Goal: Find specific page/section

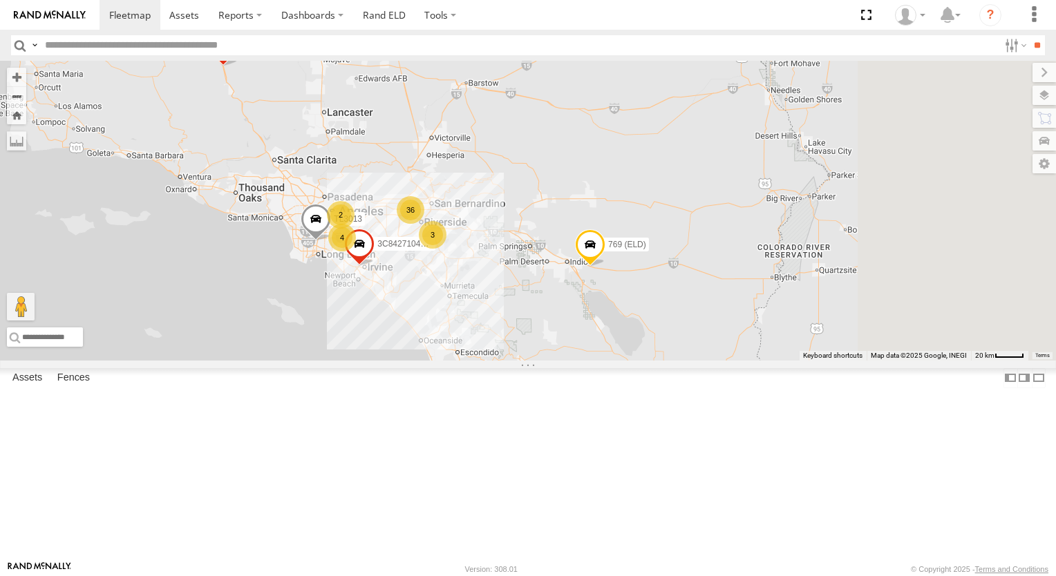
drag, startPoint x: 777, startPoint y: 202, endPoint x: 674, endPoint y: 239, distance: 110.2
click at [674, 239] on div "3C8427104DF8 TL3013 769 (ELD) TL608 36 2 3 4" at bounding box center [528, 211] width 1056 height 300
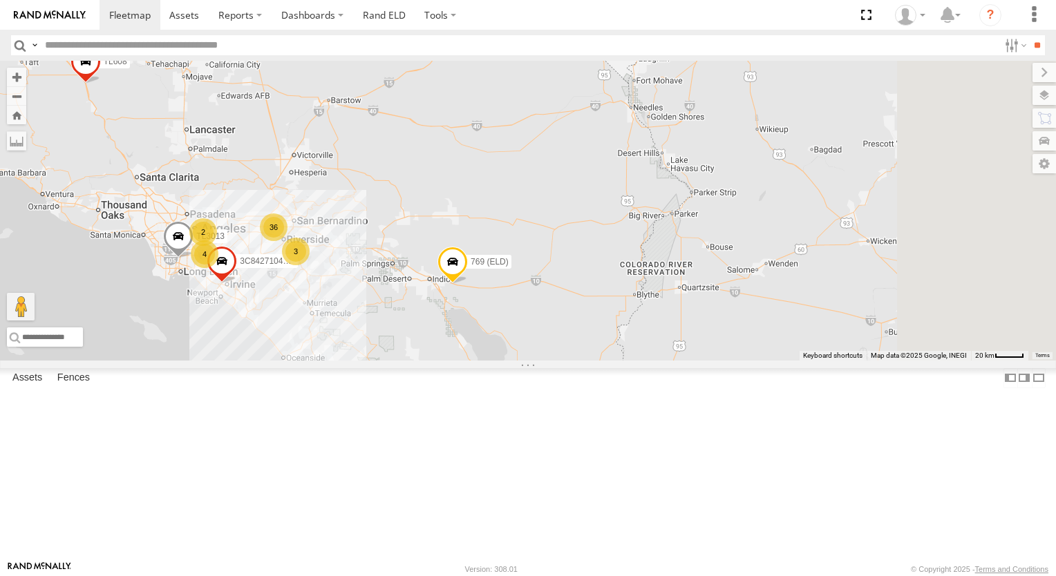
drag, startPoint x: 729, startPoint y: 245, endPoint x: 629, endPoint y: 258, distance: 101.1
click at [629, 258] on div "3C8427104DF8 TL3013 769 (ELD) TL608 36 2 3 4" at bounding box center [528, 211] width 1056 height 300
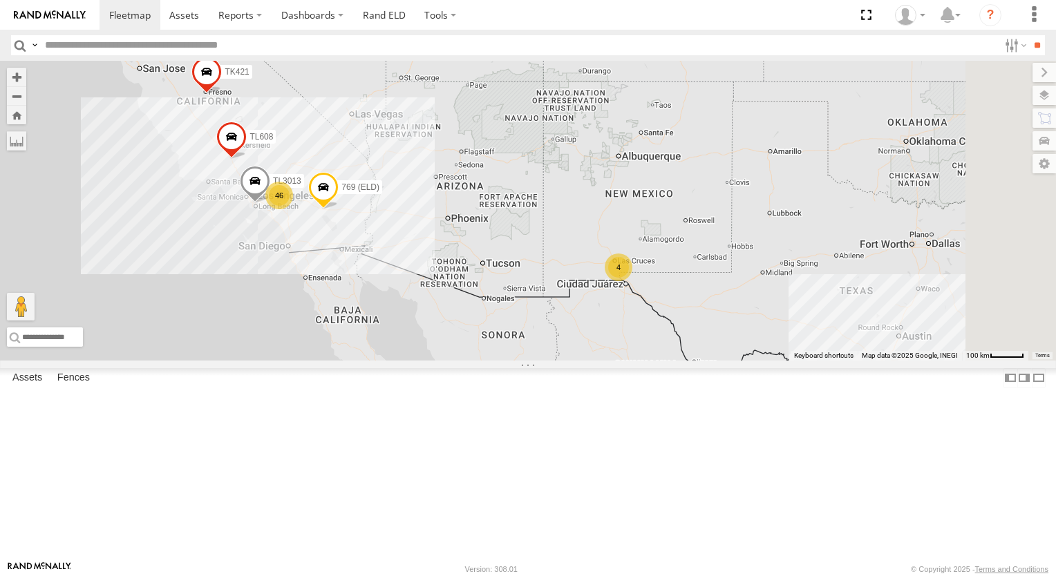
drag, startPoint x: 873, startPoint y: 234, endPoint x: 708, endPoint y: 265, distance: 168.2
click at [711, 264] on div "769 (ELD) TL608 TK421 46 TL844 4 TL9116 TL3013" at bounding box center [528, 211] width 1056 height 300
click at [708, 265] on div "769 (ELD) TL608 TK421 46 TL844 4 TL9116 TL3013" at bounding box center [528, 211] width 1056 height 300
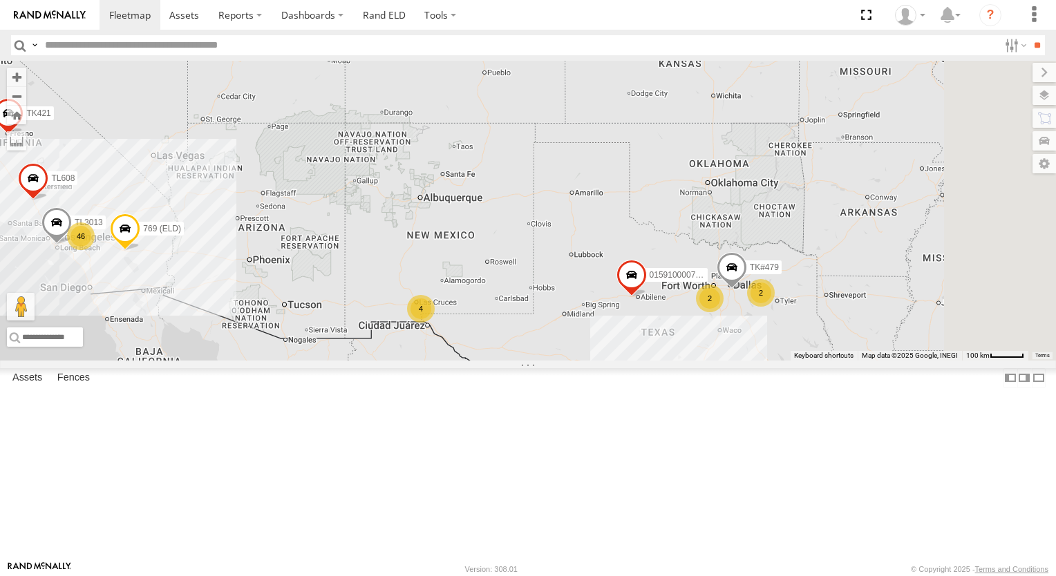
scroll to position [1520, 0]
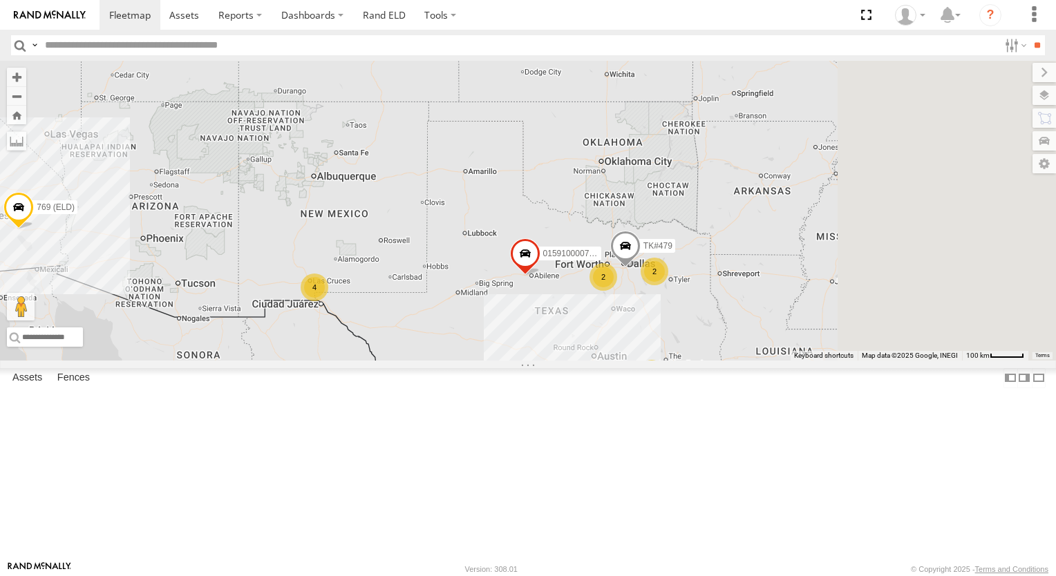
drag, startPoint x: 777, startPoint y: 259, endPoint x: 553, endPoint y: 205, distance: 230.4
click at [553, 205] on div "769 (ELD) TL608 TK421 46 TL844 4 TL9116 TL3013 14 2 2 015910000779481 2 2 TK#479" at bounding box center [528, 211] width 1056 height 300
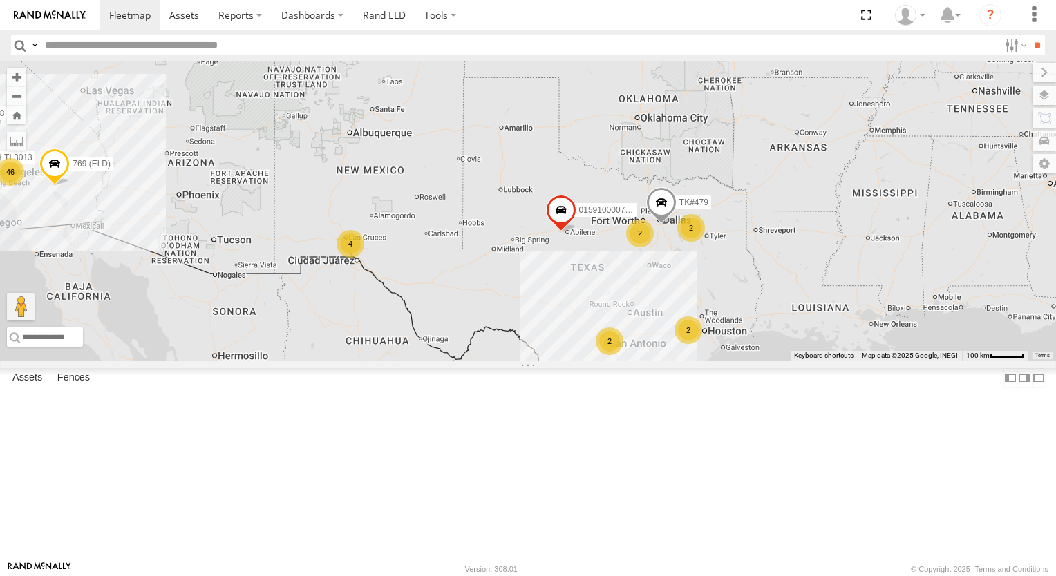
drag, startPoint x: 521, startPoint y: 203, endPoint x: 730, endPoint y: 196, distance: 208.8
click at [730, 196] on div "769 (ELD) TL608 TK421 46 TL844 4 TL9116 TL3013 14 2 2 015910000779481 2 2 TK#479" at bounding box center [528, 211] width 1056 height 300
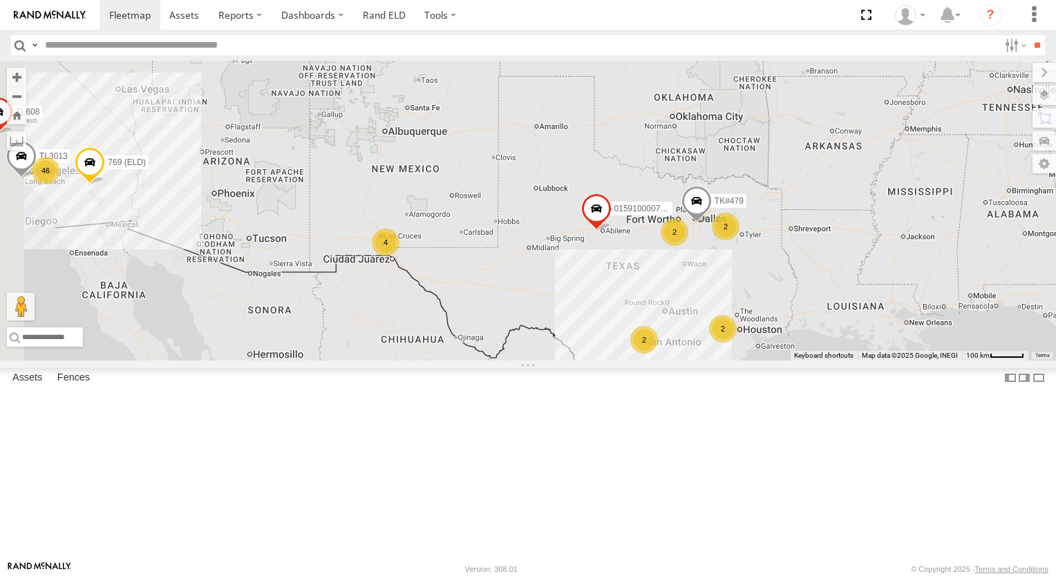
click at [399, 256] on div "4" at bounding box center [386, 243] width 28 height 28
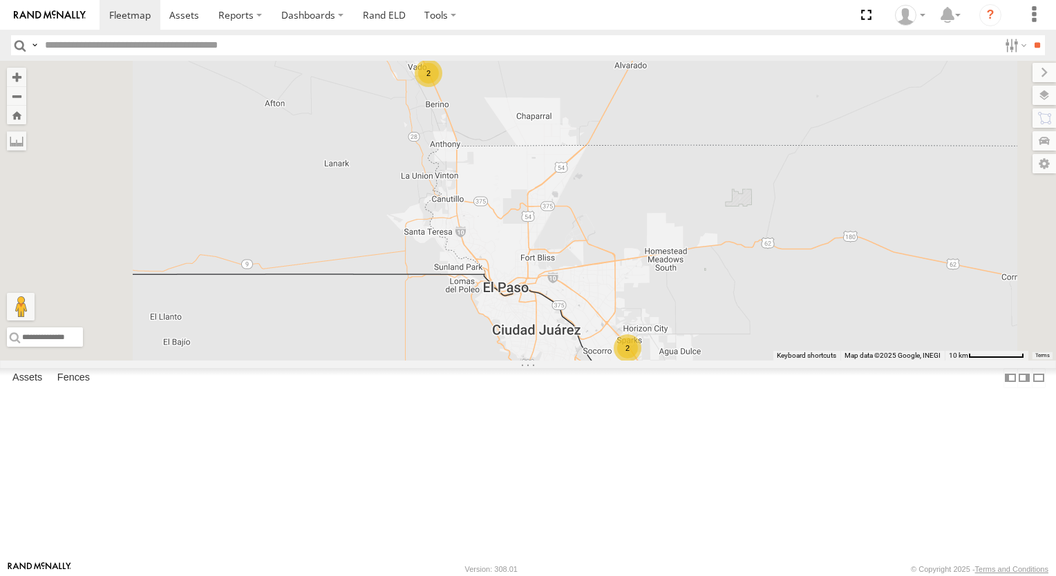
click at [641, 362] on div "2" at bounding box center [628, 348] width 28 height 28
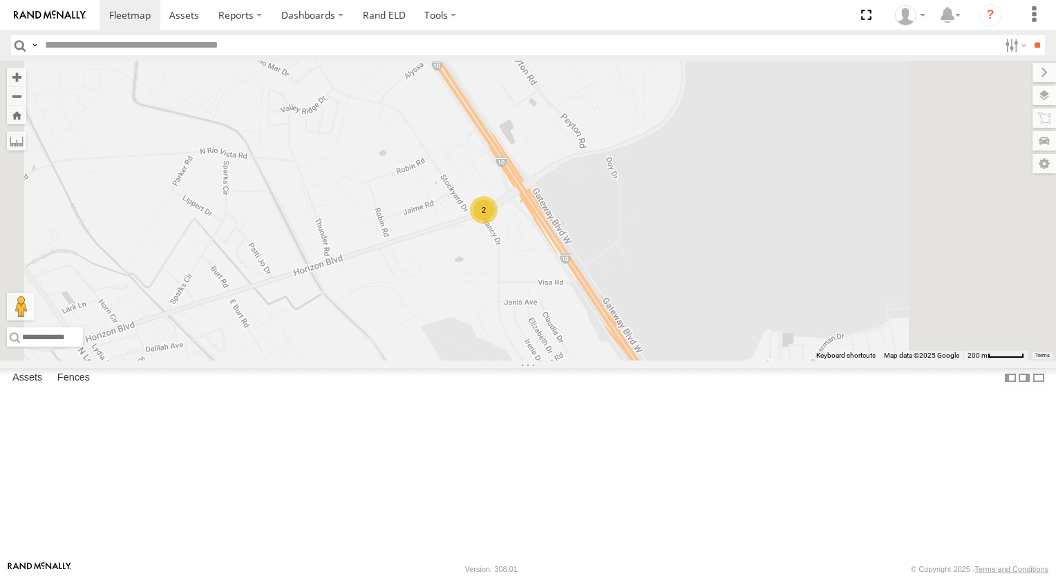
drag, startPoint x: 741, startPoint y: 321, endPoint x: 621, endPoint y: 234, distance: 148.9
click at [621, 234] on div "769 (ELD) TL608 TK421 TL844 TL9116 TL3013 015910000779481 TK#479 2" at bounding box center [528, 211] width 1056 height 300
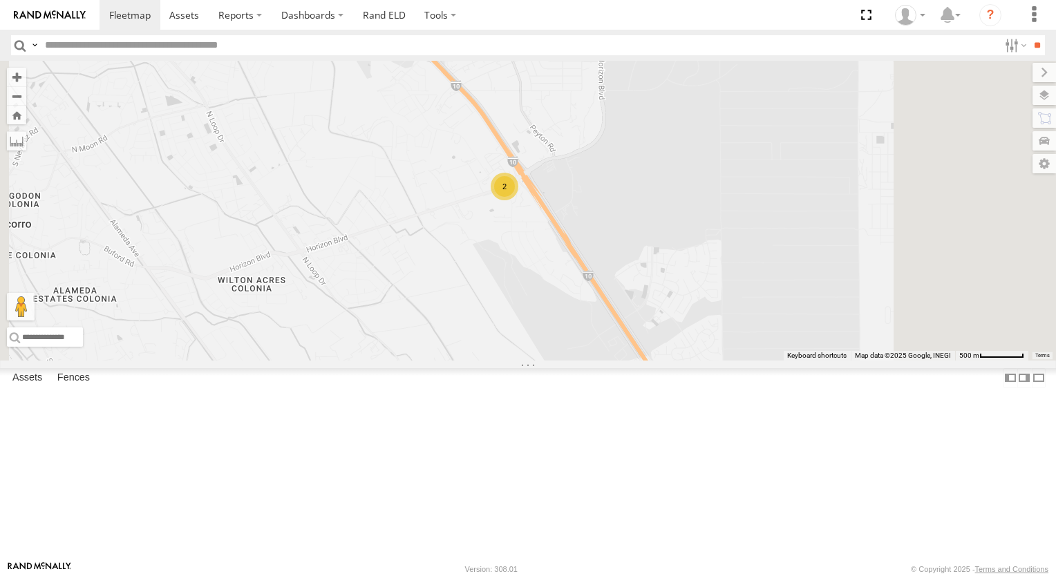
click at [518, 200] on div "2" at bounding box center [505, 187] width 28 height 28
click at [677, 294] on div "769 (ELD) TL608 TK421 TL844 TL9116 TL3013 015910000779481 TK#479 2" at bounding box center [528, 211] width 1056 height 300
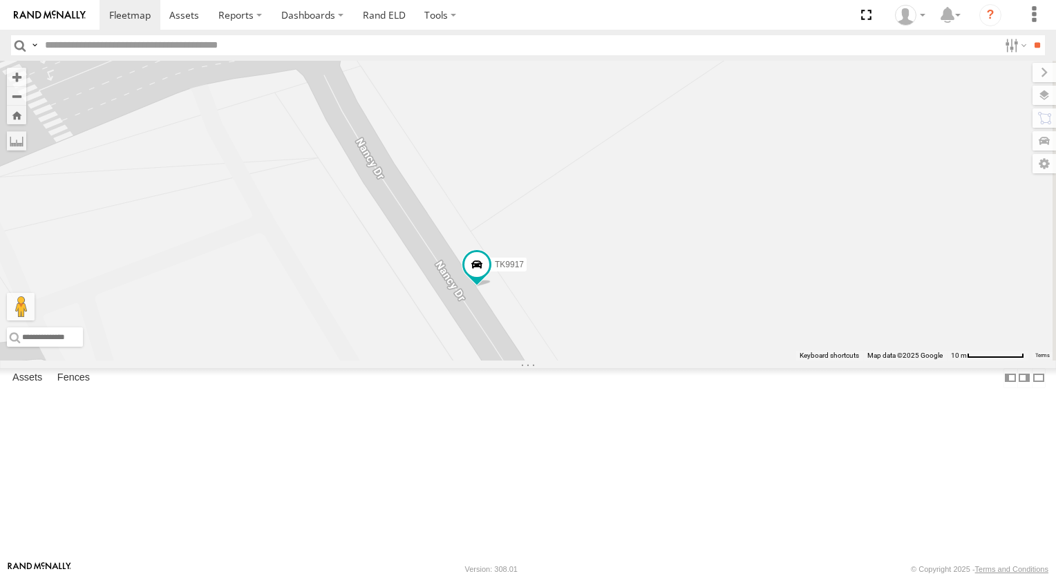
drag, startPoint x: 766, startPoint y: 376, endPoint x: 657, endPoint y: 254, distance: 163.5
click at [657, 254] on div "769 (ELD) TL608 TK421 TL844 TL9116 TL3013 015910000779481 TK#479 TL3010 TK9917" at bounding box center [528, 211] width 1056 height 300
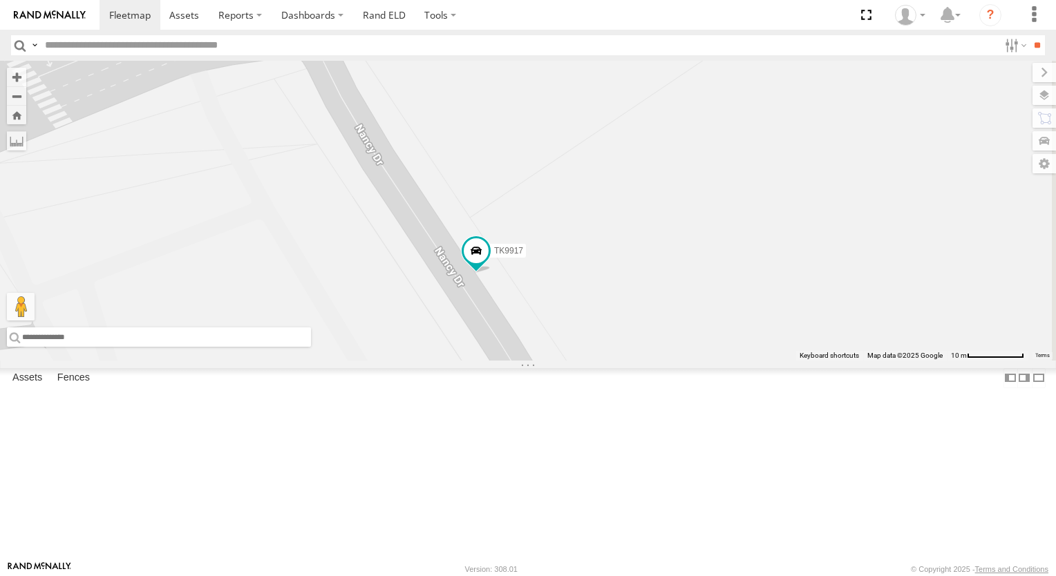
click at [311, 347] on input "text" at bounding box center [159, 337] width 304 height 19
